Goal: Register for event/course

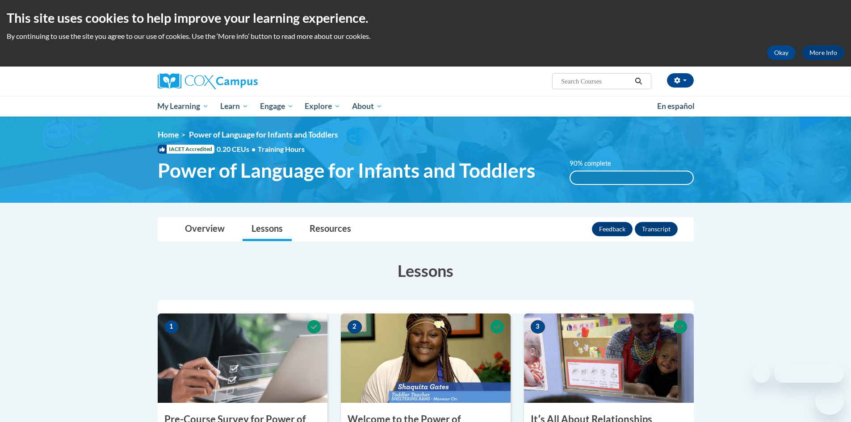
click at [583, 80] on input "Search..." at bounding box center [595, 81] width 71 height 11
paste input "An ecosystem approach to developing the foundation for reading in the early year"
type input "An ecosystem approach to developing the foundation for reading in the early year"
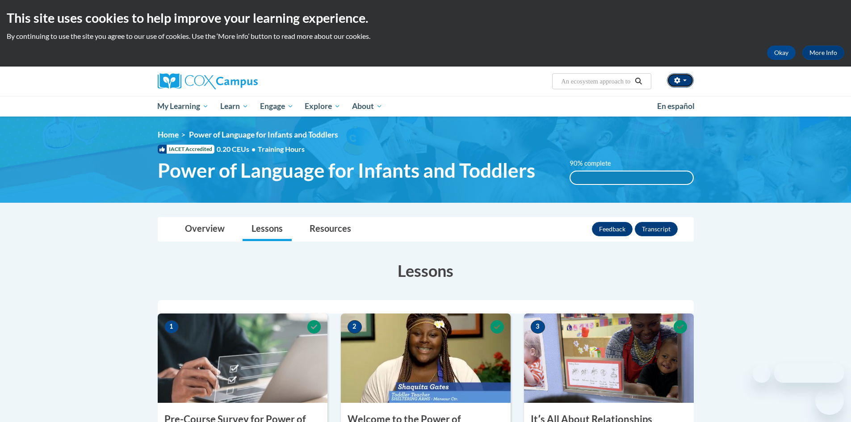
click at [682, 78] on button "button" at bounding box center [680, 80] width 27 height 14
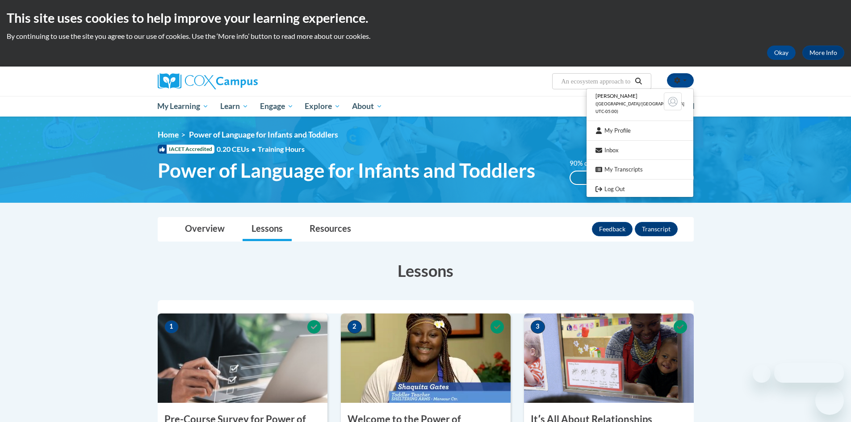
click at [637, 76] on button "Search" at bounding box center [638, 81] width 13 height 11
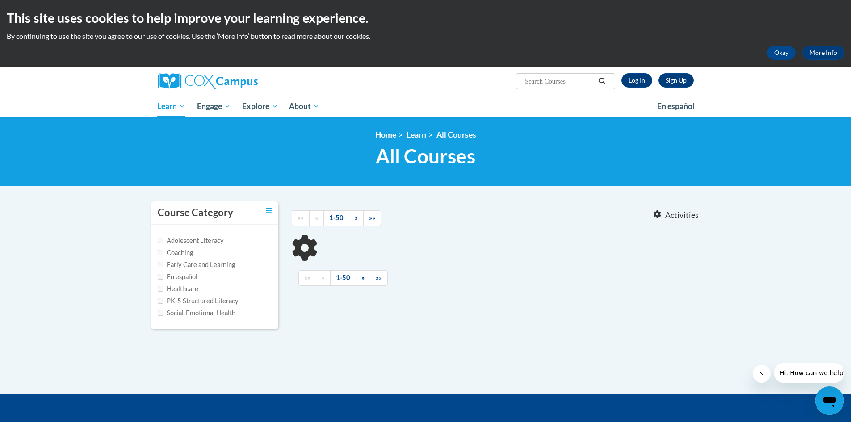
type input "An ecosystem approach to developing the foundation for reading in the early year"
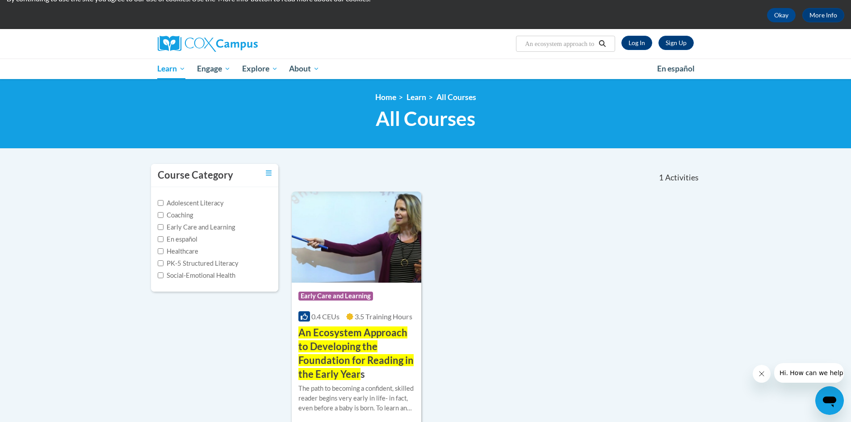
scroll to position [134, 0]
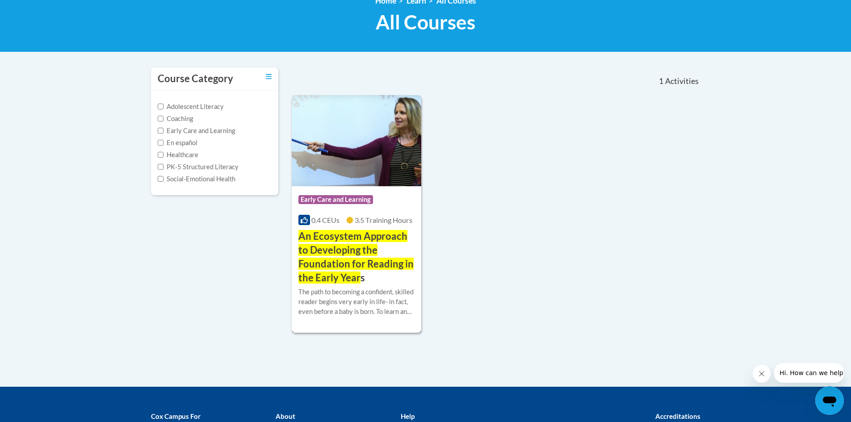
click at [330, 248] on span "An Ecosystem Approach to Developing the Foundation for Reading in the Early Year" at bounding box center [355, 256] width 115 height 53
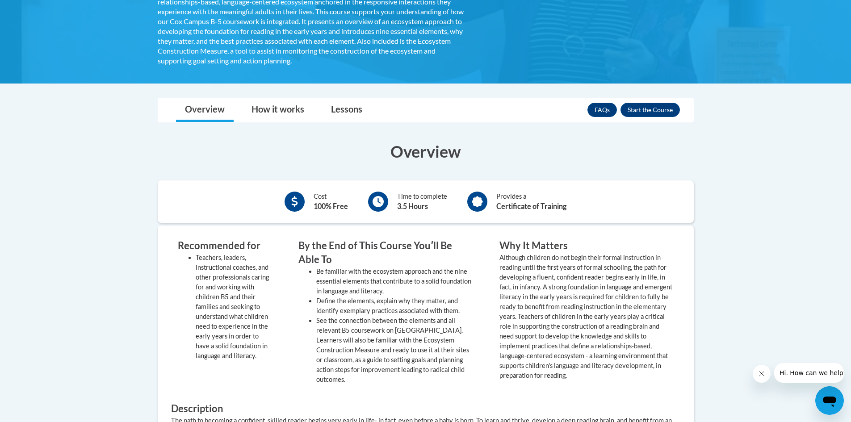
scroll to position [179, 0]
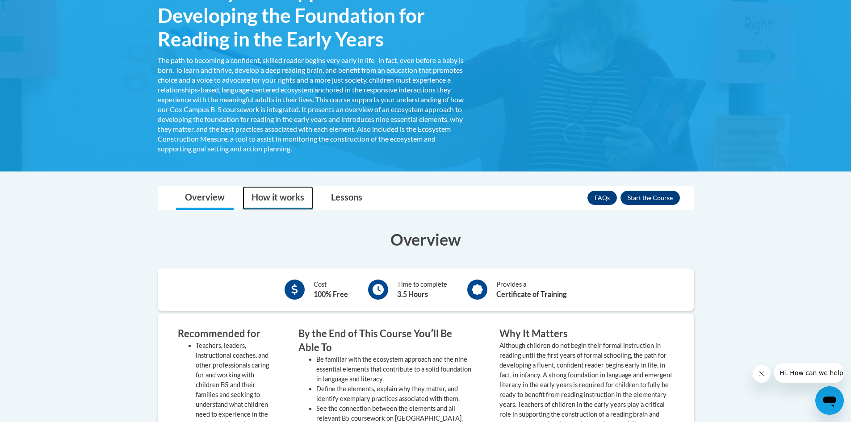
click at [266, 201] on link "How it works" at bounding box center [278, 198] width 71 height 24
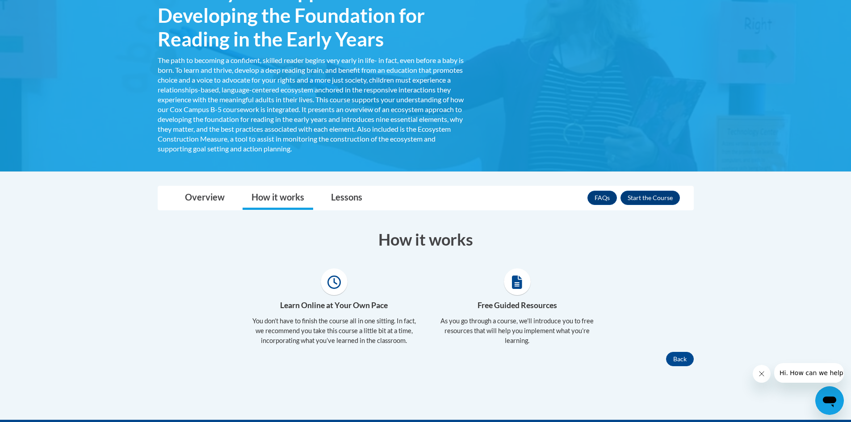
click at [344, 186] on nav "Toggle navigation Overview How it works Lessons Resources FAQs Enroll" at bounding box center [426, 198] width 536 height 25
click at [345, 197] on link "Lessons" at bounding box center [346, 198] width 49 height 24
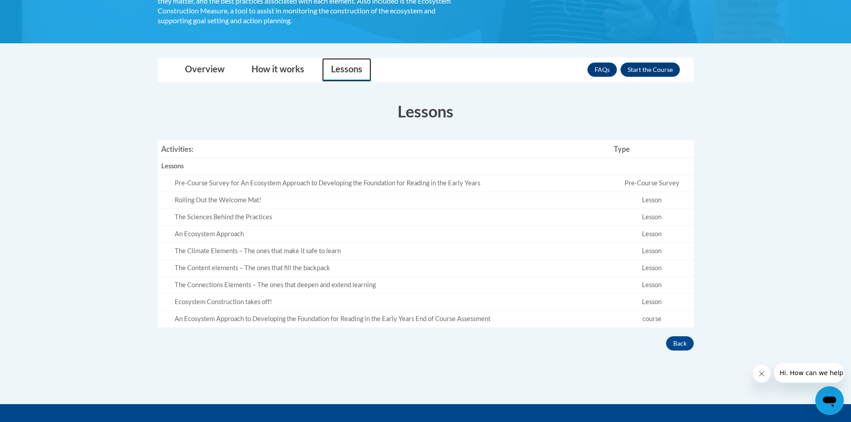
scroll to position [223, 0]
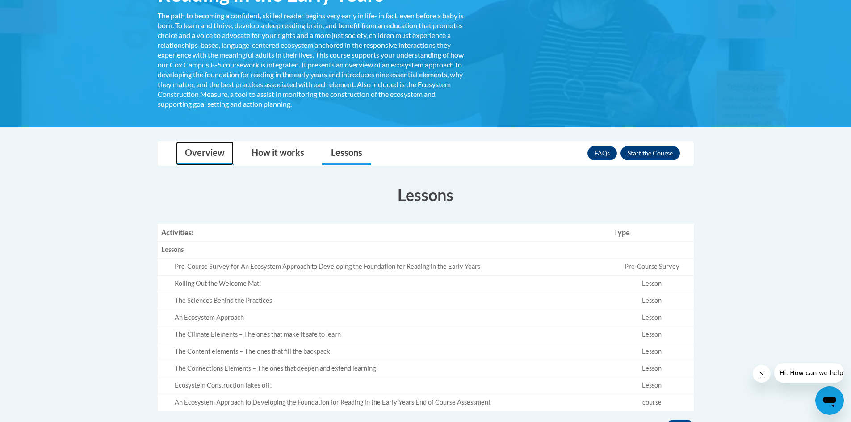
click at [200, 155] on link "Overview" at bounding box center [205, 154] width 58 height 24
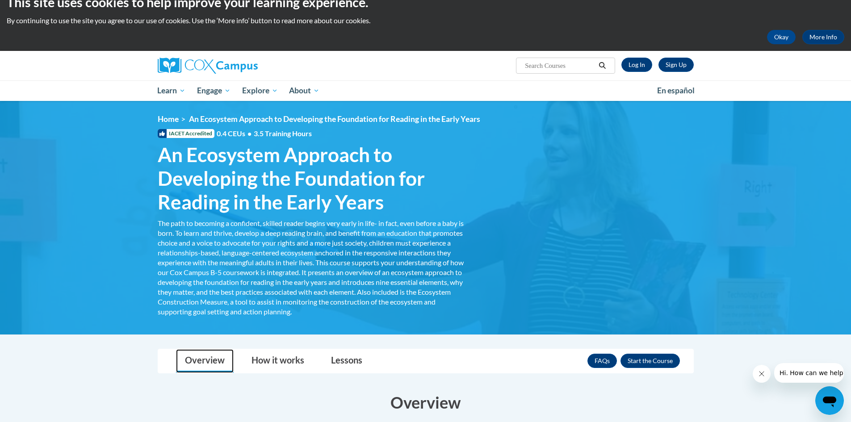
scroll to position [0, 0]
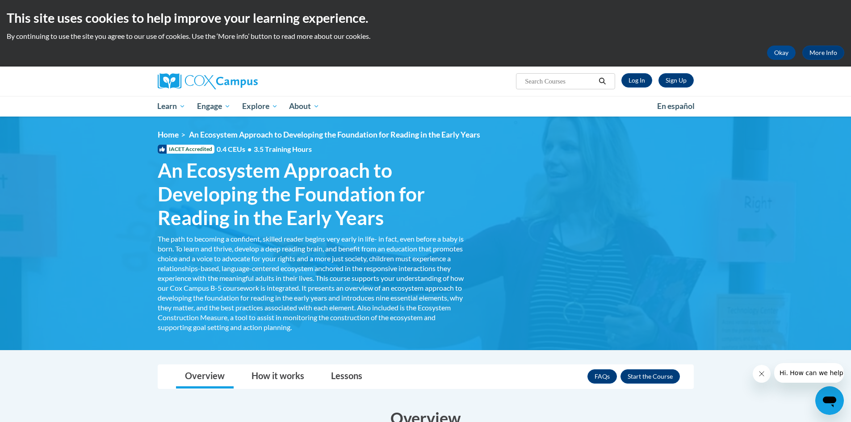
click at [557, 81] on input "Search..." at bounding box center [559, 81] width 71 height 11
paste input "Talk with me baby early care and learning"
type input "Talk with me baby early care and learning"
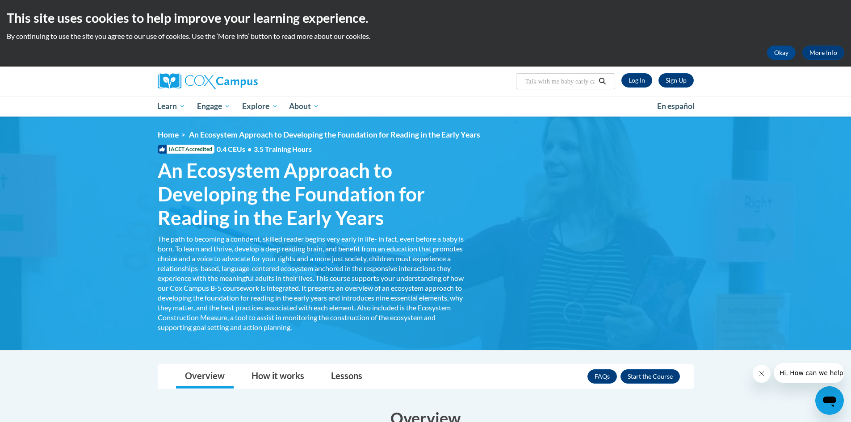
click at [605, 81] on icon "Search" at bounding box center [602, 81] width 8 height 7
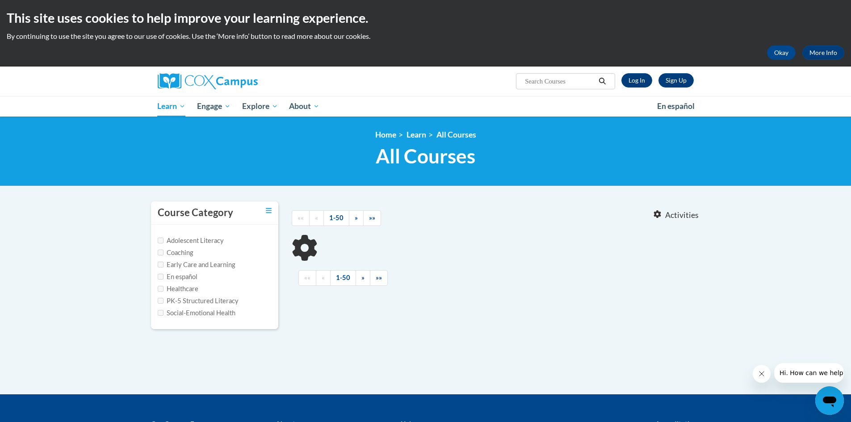
type input "Talk with me baby early care and learning"
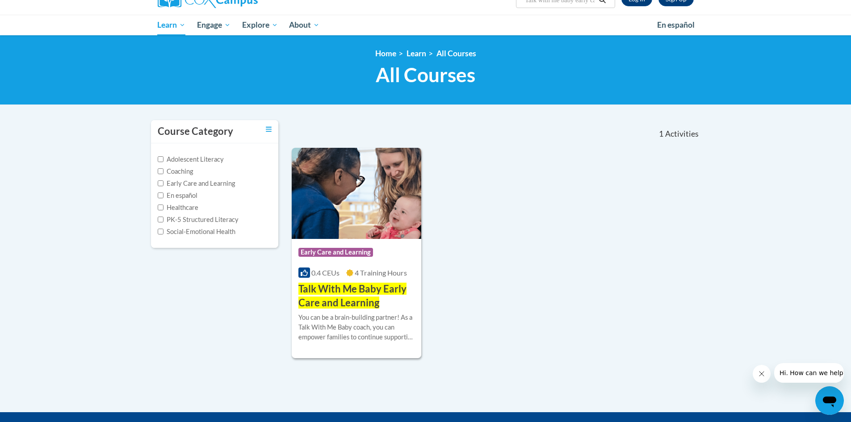
scroll to position [89, 0]
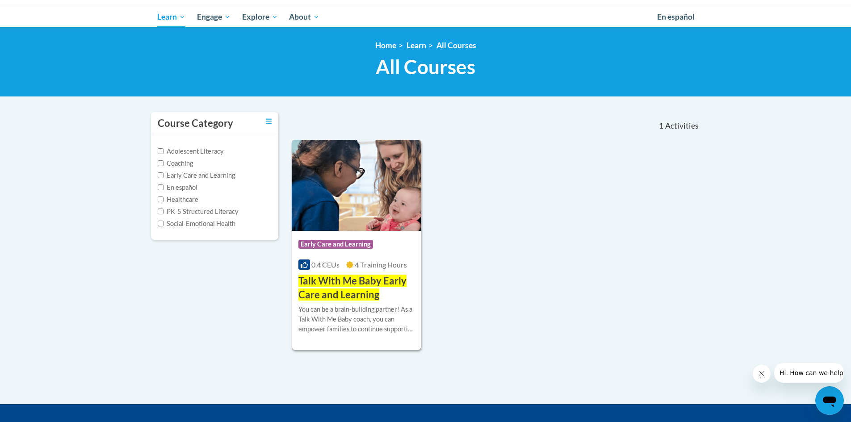
click at [340, 311] on div "You can be a brain-building partner! As a Talk With Me Baby coach, you can empo…" at bounding box center [356, 319] width 117 height 29
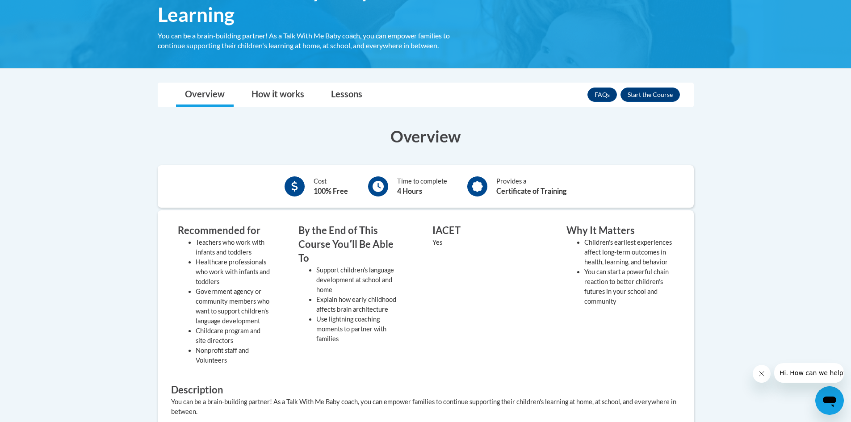
scroll to position [134, 0]
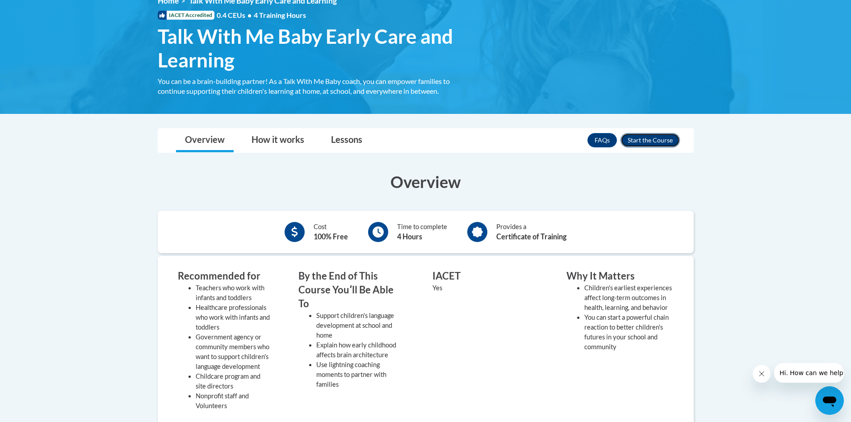
click at [650, 140] on button "Enroll" at bounding box center [649, 140] width 59 height 14
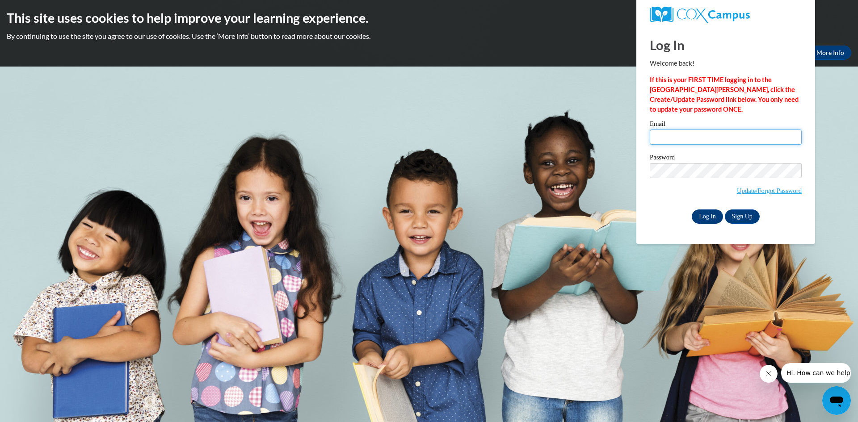
type input "[EMAIL_ADDRESS][DOMAIN_NAME]"
click at [706, 221] on input "Log In" at bounding box center [706, 216] width 31 height 14
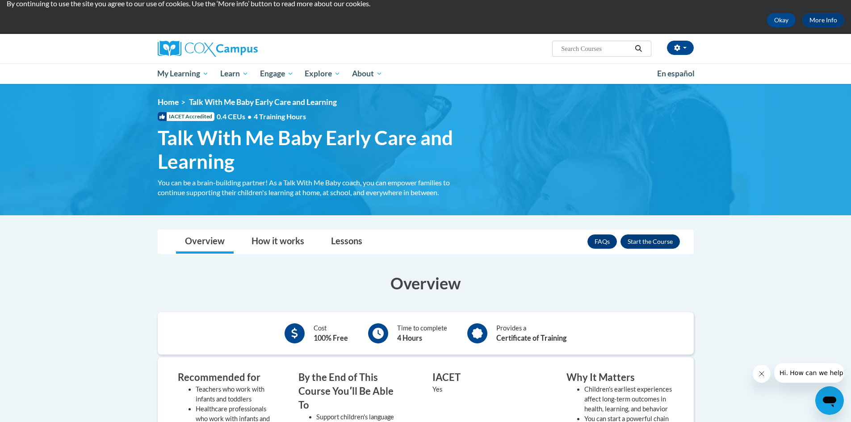
scroll to position [89, 0]
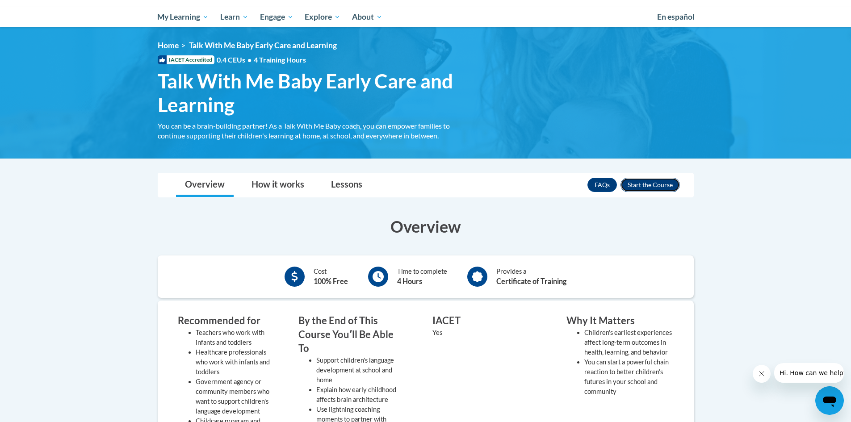
click at [652, 183] on button "Enroll" at bounding box center [649, 185] width 59 height 14
